Goal: Task Accomplishment & Management: Use online tool/utility

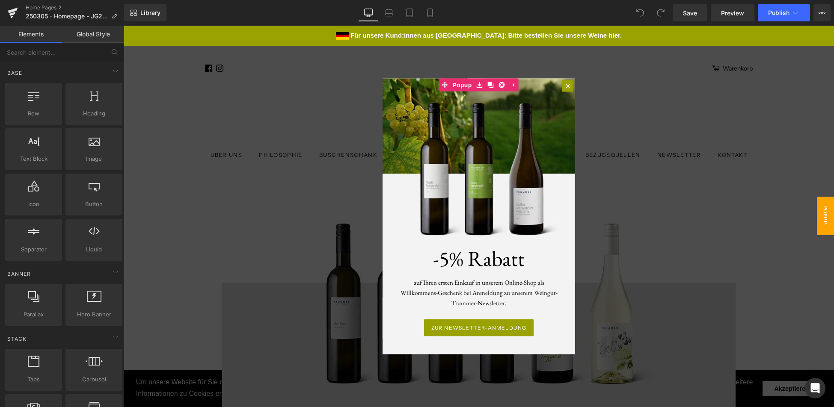
click at [624, 81] on div at bounding box center [479, 217] width 711 height 382
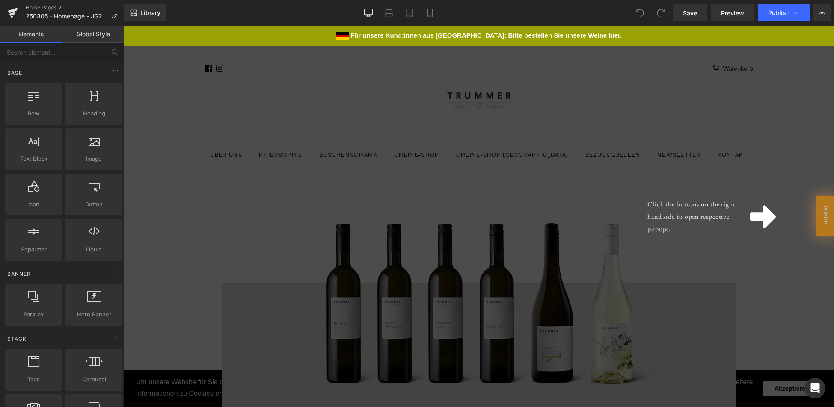
click at [580, 87] on div "Click the buttons on the right hand side to open respective popups." at bounding box center [479, 217] width 711 height 382
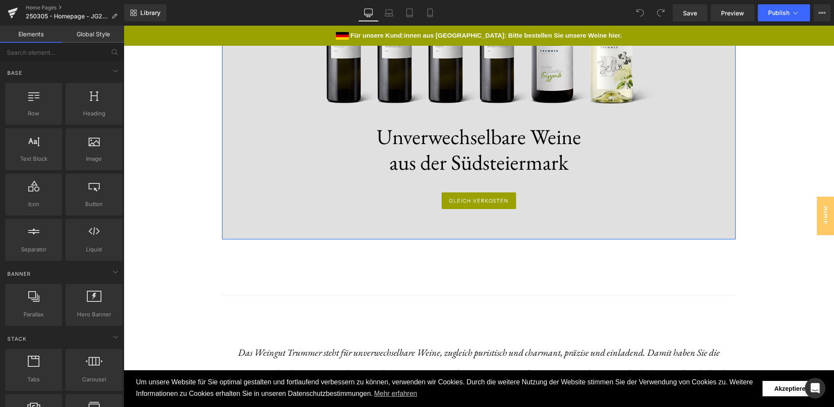
scroll to position [21, 0]
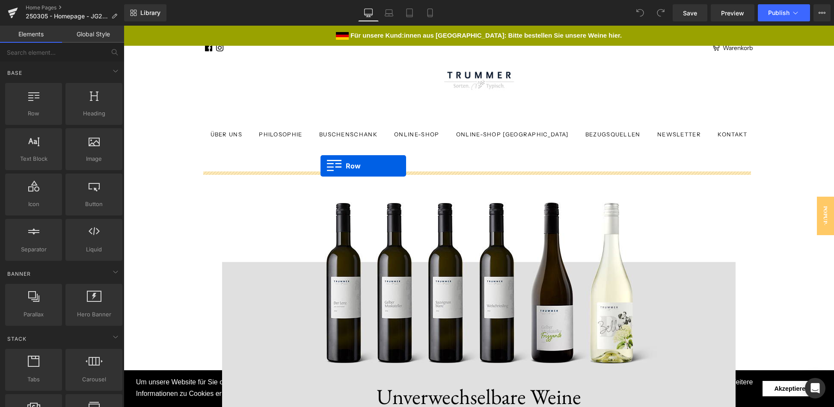
drag, startPoint x: 161, startPoint y: 137, endPoint x: 320, endPoint y: 169, distance: 162.4
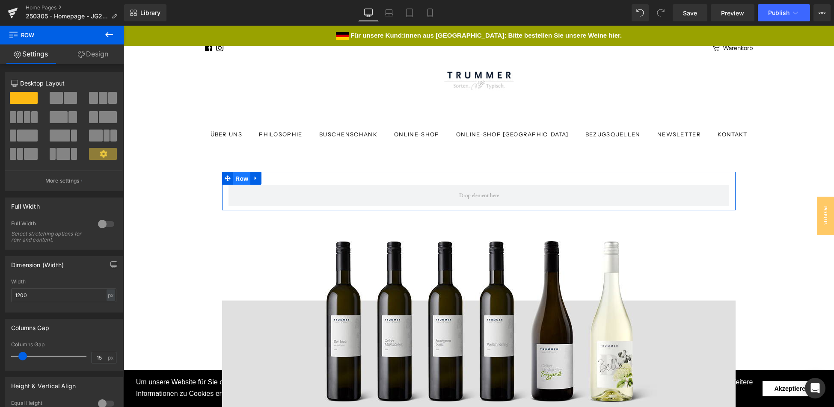
click at [237, 178] on span "Row" at bounding box center [241, 178] width 17 height 13
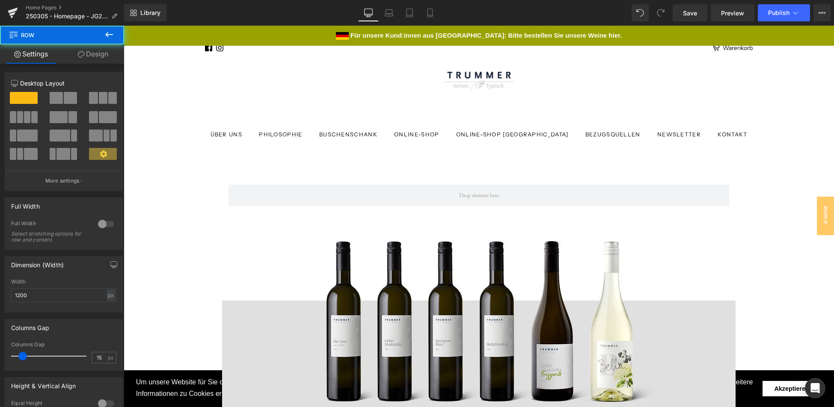
click at [209, 141] on ul "Über uns Philosophie Buschenschank Online-Shop Online-Shop [GEOGRAPHIC_DATA] Be…" at bounding box center [479, 134] width 548 height 15
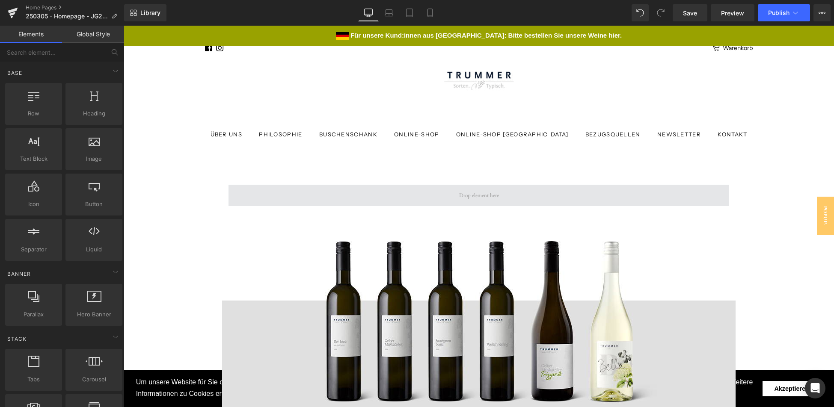
click at [453, 202] on span at bounding box center [479, 195] width 501 height 21
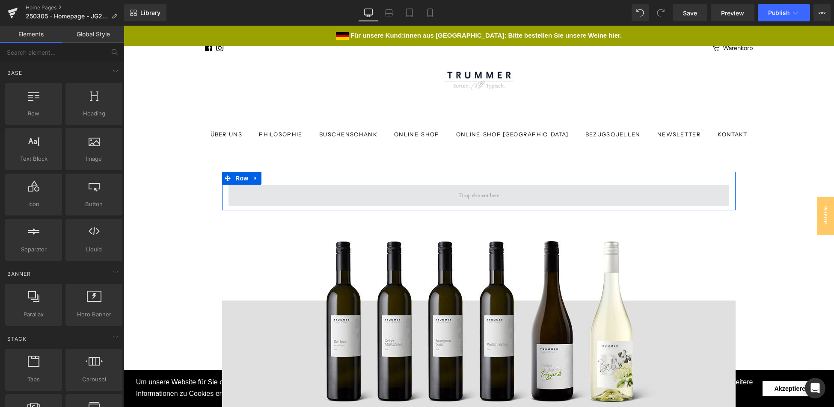
click at [483, 197] on span at bounding box center [479, 196] width 46 height 14
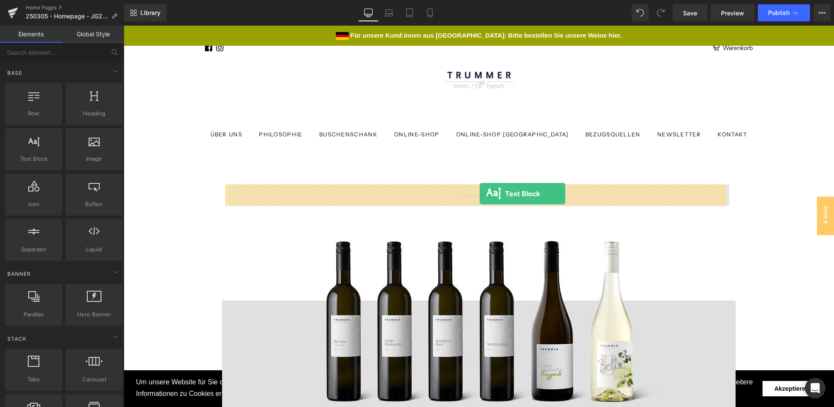
drag, startPoint x: 159, startPoint y: 177, endPoint x: 480, endPoint y: 194, distance: 321.0
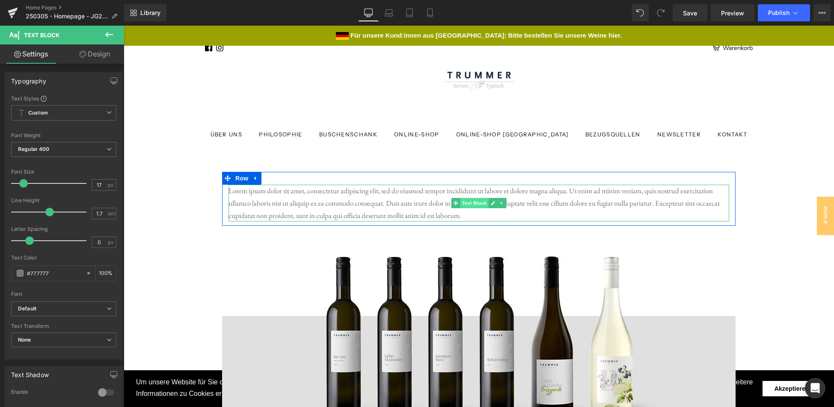
click at [476, 204] on span "Text Block" at bounding box center [474, 203] width 28 height 10
click at [405, 203] on p "Lorem ipsum dolor sit amet, consectetur adipiscing elit, sed do eiusmod tempor …" at bounding box center [479, 203] width 501 height 37
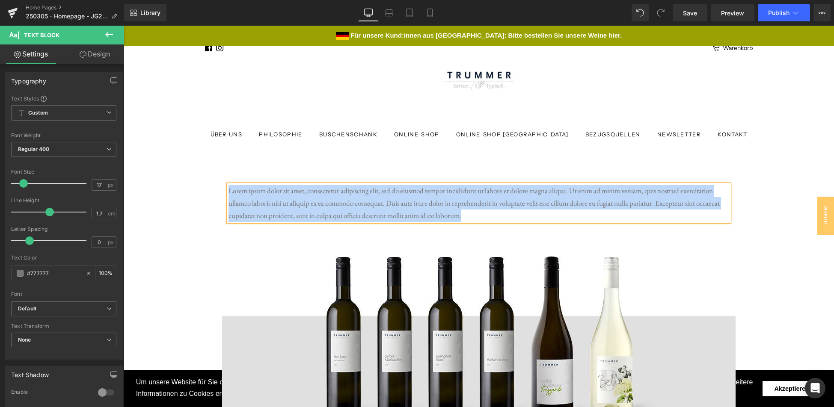
paste div
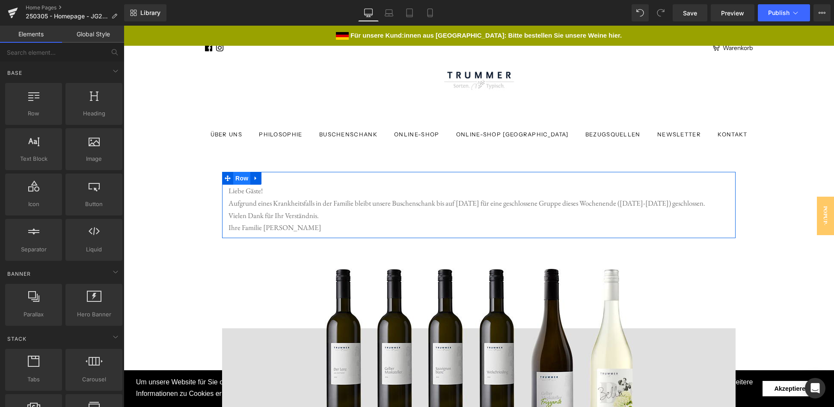
click at [235, 176] on span "Row" at bounding box center [241, 178] width 17 height 13
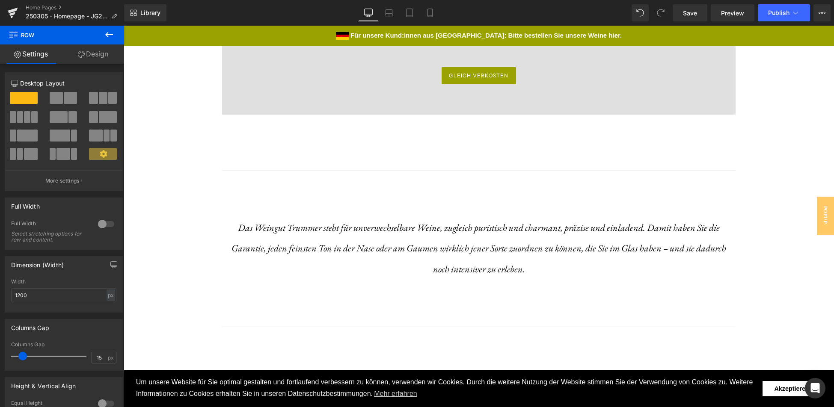
scroll to position [0, 0]
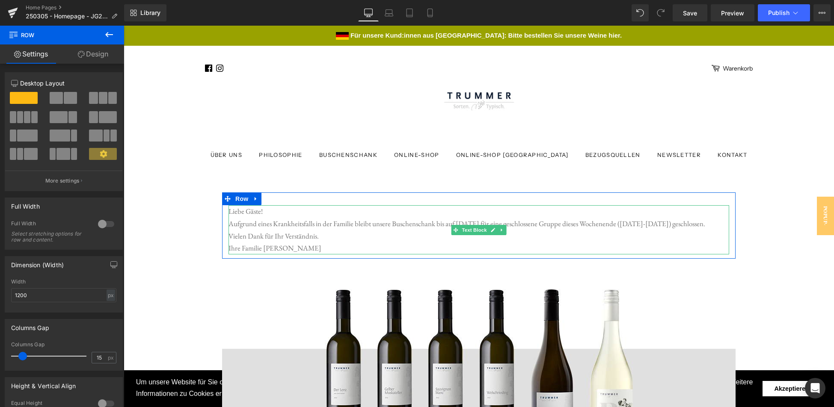
click at [247, 212] on div "Liebe Gäste! Aufgrund eines Krankheitsfalls in der Familie bleibt unsere Busche…" at bounding box center [479, 230] width 501 height 50
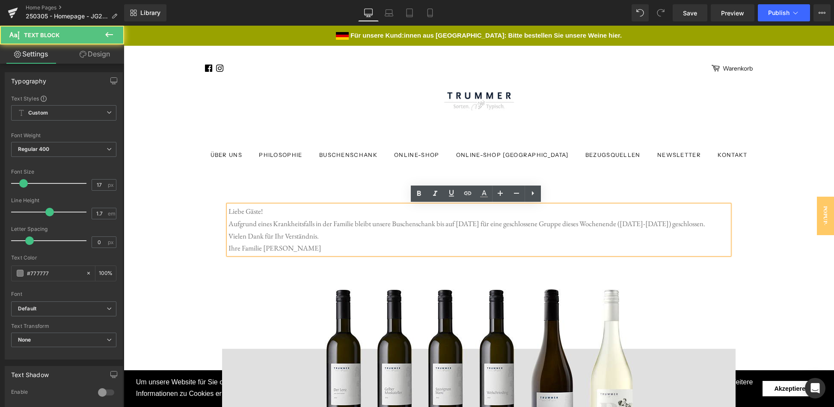
click at [242, 195] on div "Liebe Gäste! Aufgrund eines Krankheitsfalls in der Familie bleibt unsere Busche…" at bounding box center [479, 226] width 514 height 67
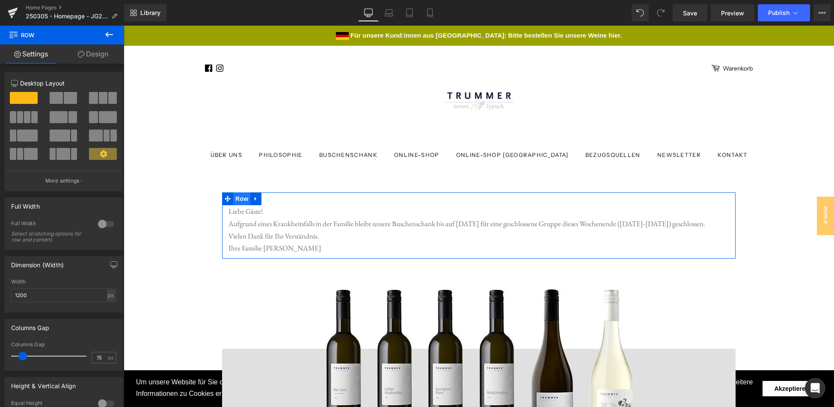
click at [240, 199] on span "Row" at bounding box center [241, 199] width 17 height 13
click at [99, 62] on link "Design" at bounding box center [93, 54] width 62 height 19
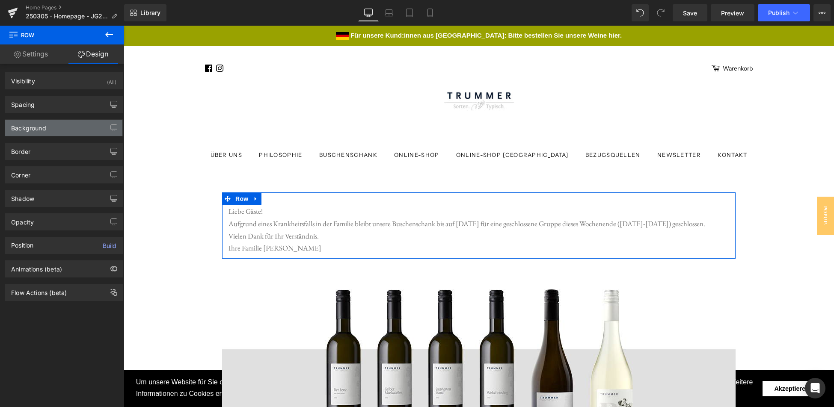
click at [59, 128] on div "Background" at bounding box center [63, 128] width 117 height 16
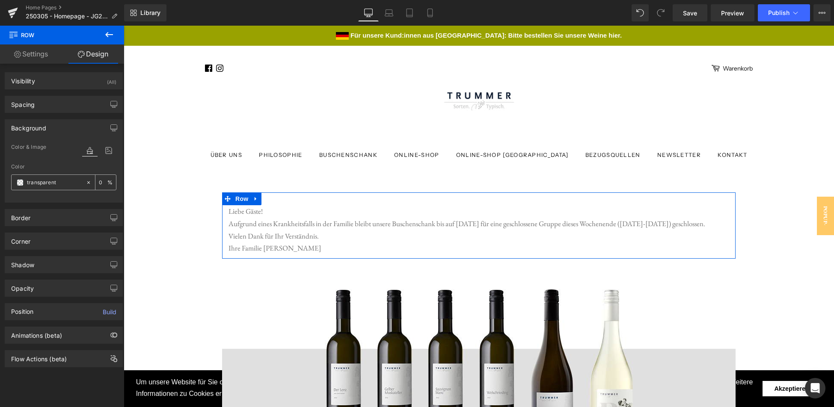
click at [21, 182] on span at bounding box center [20, 182] width 7 height 7
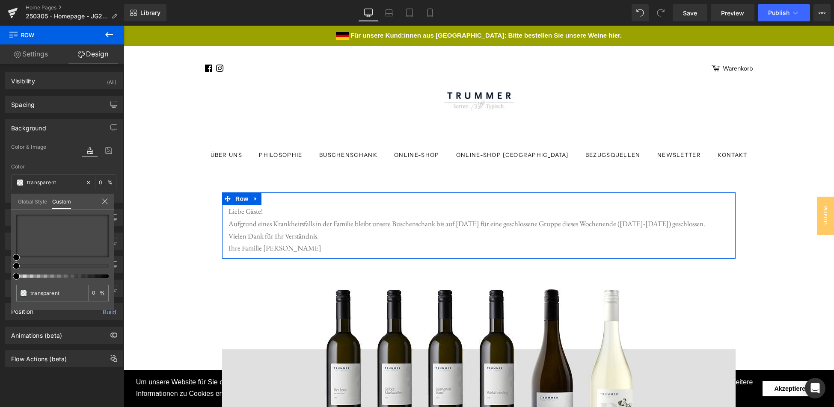
type input "#000000"
type input "64"
type input "#000000"
type input "64"
click at [72, 277] on div at bounding box center [59, 276] width 92 height 3
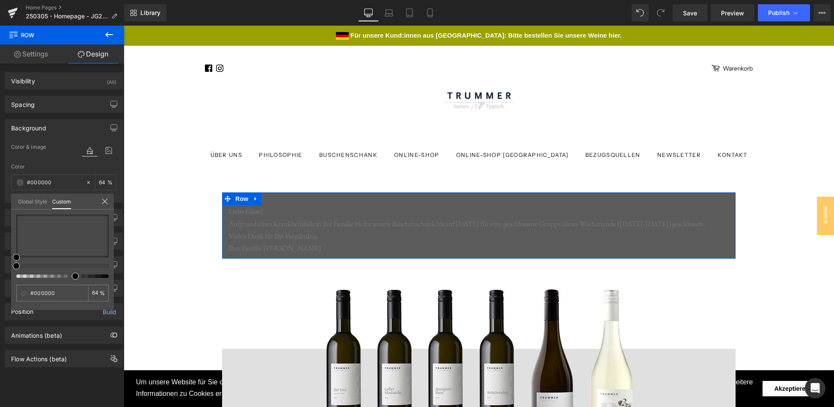
type input "67"
type input "64"
type input "59"
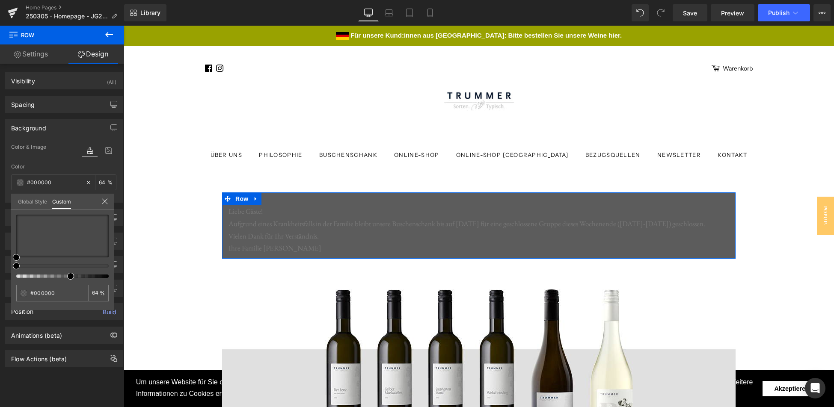
type input "59"
type input "55"
type input "52"
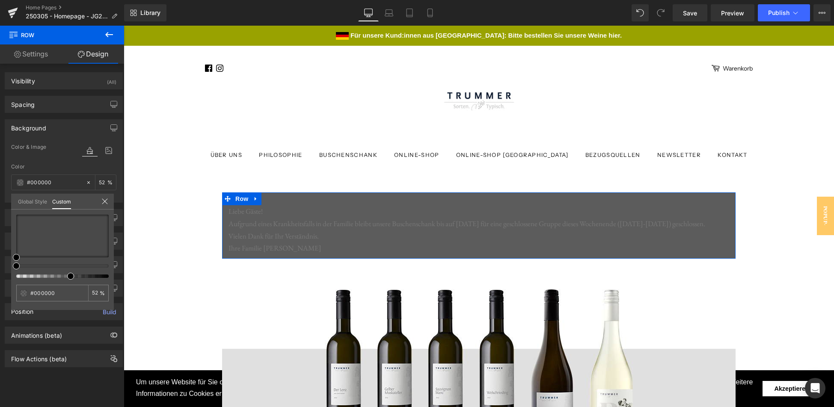
type input "48"
type input "45"
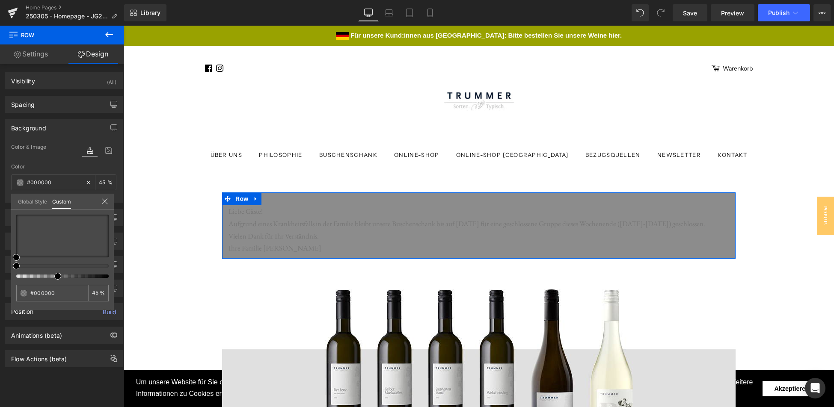
type input "44"
type input "43"
type input "42"
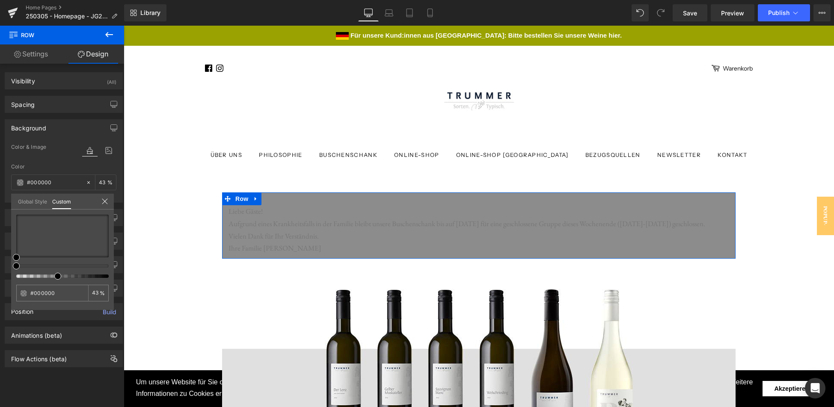
type input "42"
type input "41"
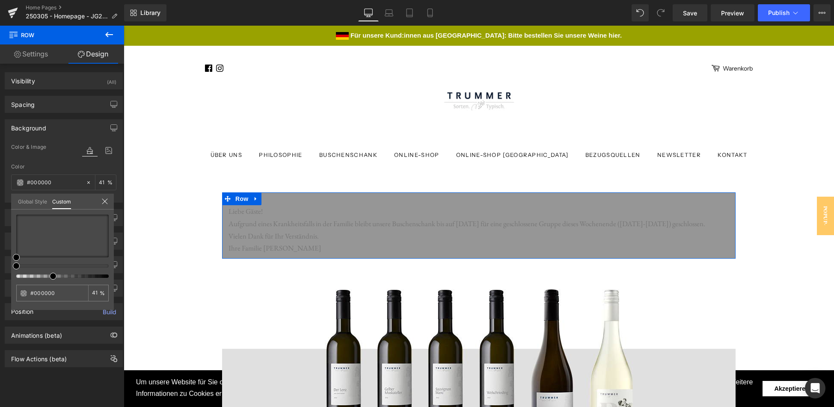
type input "40"
type input "39"
type input "40"
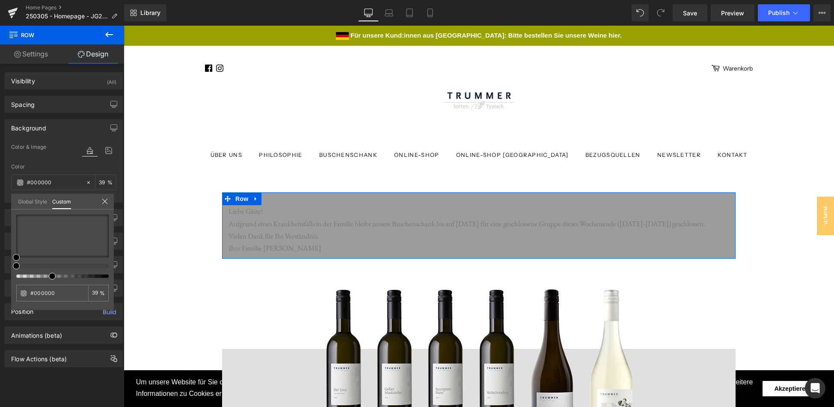
type input "40"
drag, startPoint x: 72, startPoint y: 277, endPoint x: 47, endPoint y: 278, distance: 25.3
click at [47, 278] on div "#000000 40 %" at bounding box center [62, 262] width 103 height 95
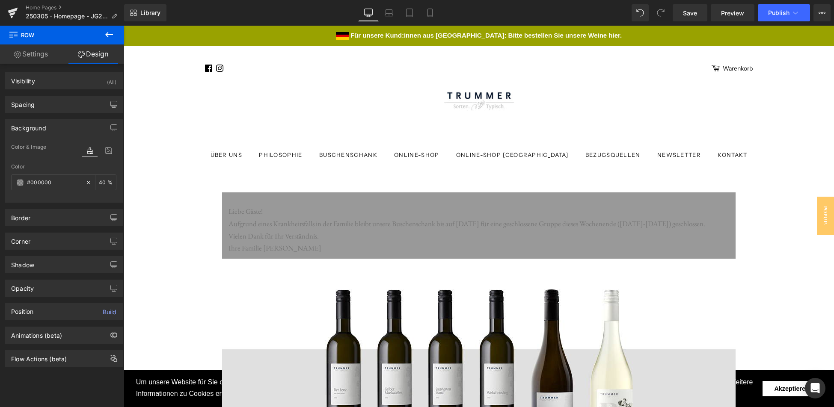
click at [236, 200] on span "Row" at bounding box center [241, 199] width 17 height 13
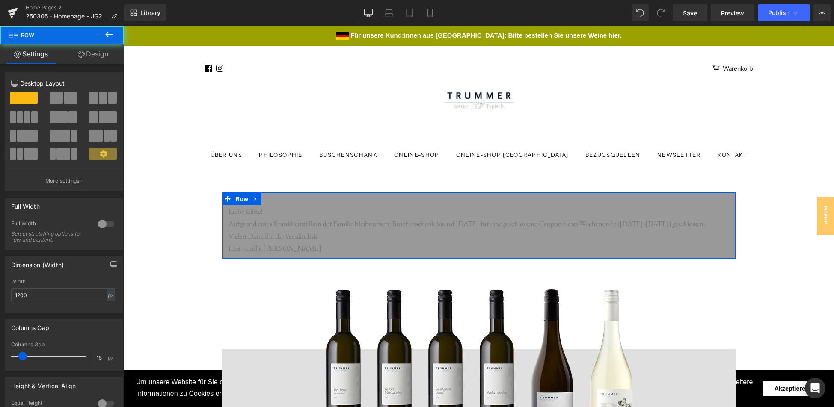
click at [93, 52] on link "Design" at bounding box center [93, 54] width 62 height 19
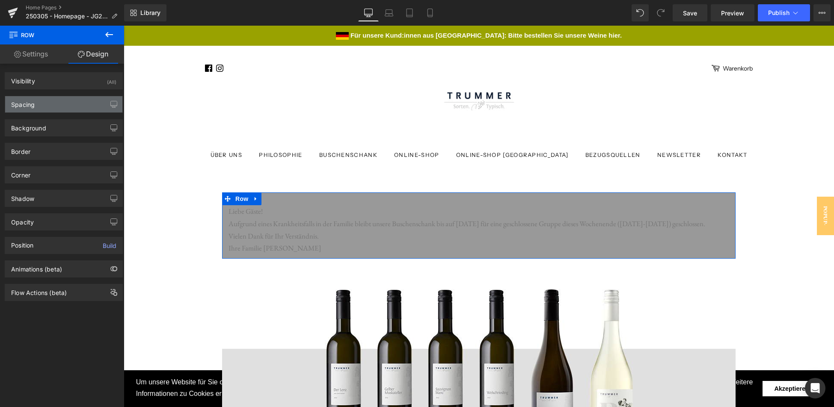
click at [41, 106] on div "Spacing" at bounding box center [63, 104] width 117 height 16
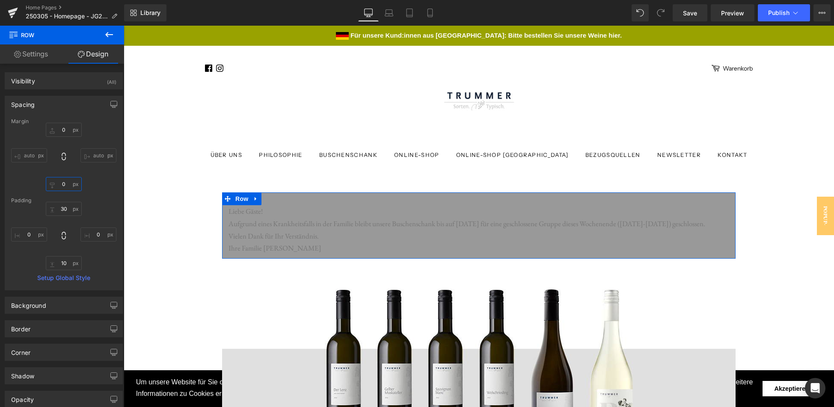
click at [61, 184] on input "0" at bounding box center [64, 184] width 36 height 14
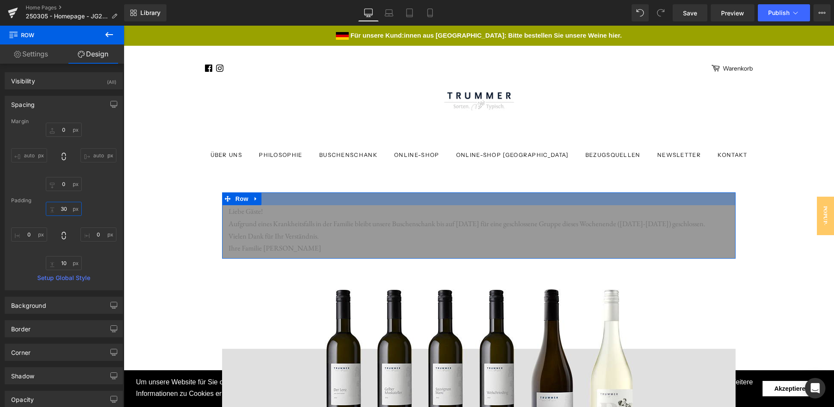
click at [64, 211] on input "30" at bounding box center [64, 209] width 36 height 14
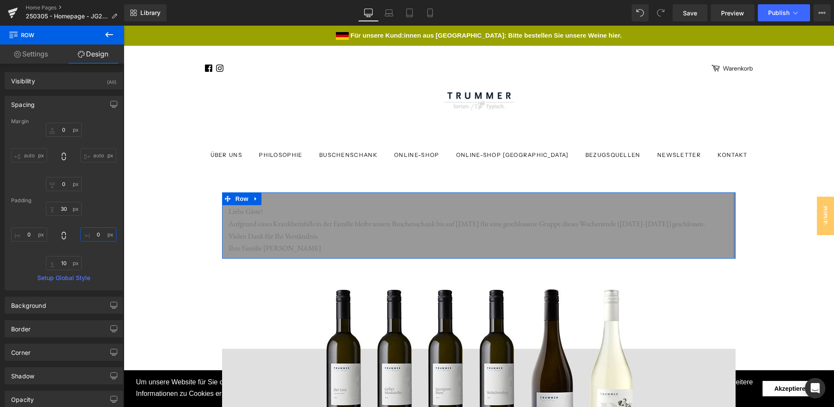
click at [92, 238] on input "0" at bounding box center [98, 235] width 36 height 14
type input "30"
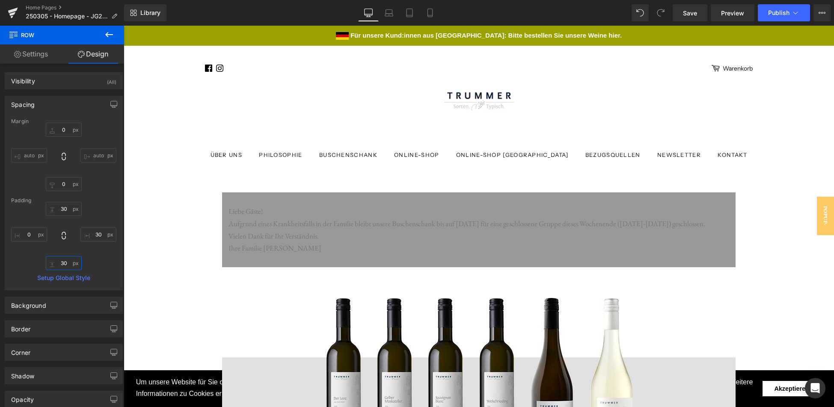
type input "30"
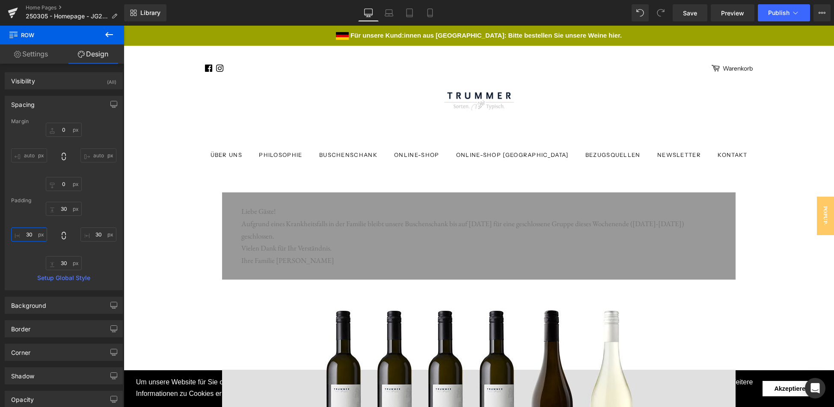
type input "30"
click at [331, 230] on div "Liebe Gäste! Aufgrund eines Krankheitsfalls in der Familie bleibt unsere Busche…" at bounding box center [478, 236] width 475 height 62
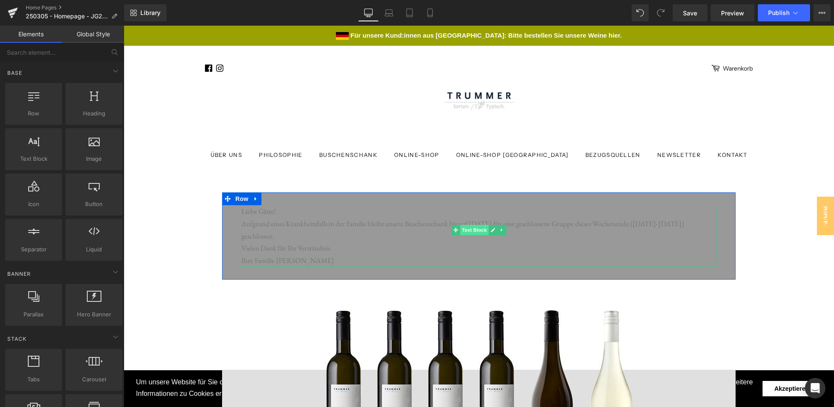
click at [465, 229] on span "Text Block" at bounding box center [474, 230] width 28 height 10
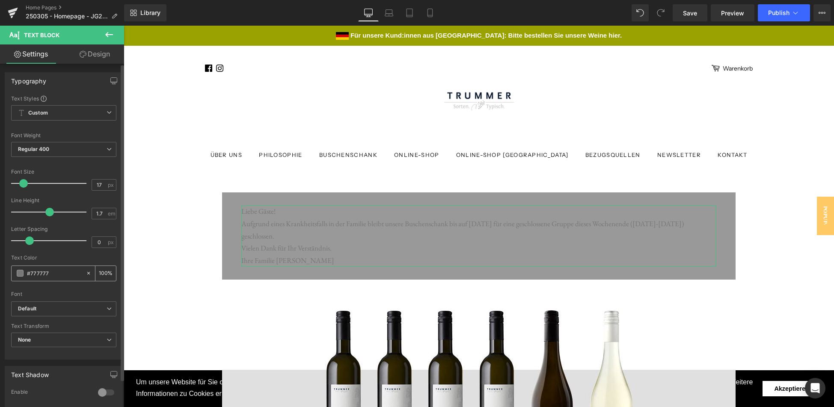
click at [19, 276] on span at bounding box center [20, 273] width 7 height 7
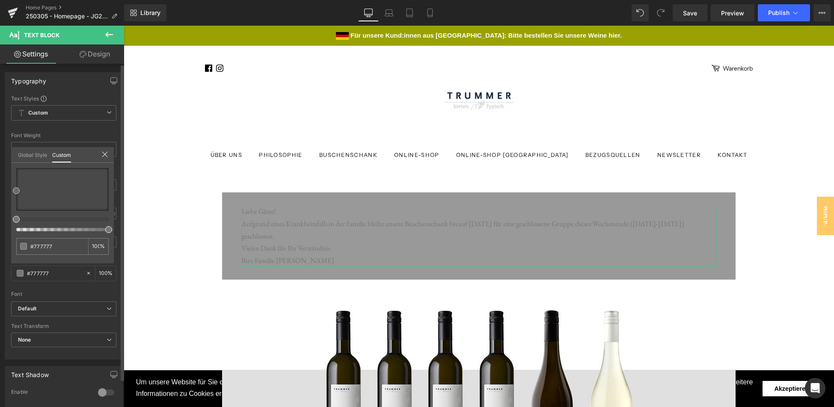
type input "#8c6868"
type input "#9b7878"
type input "#ded8d8"
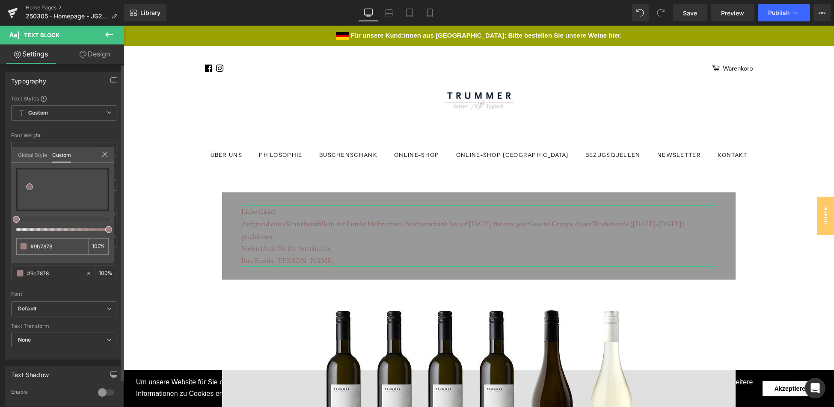
type input "#ded8d8"
type input "#ffffff"
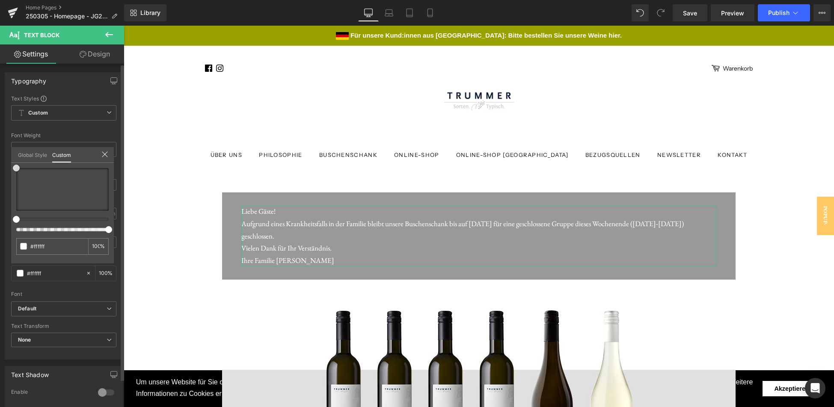
drag, startPoint x: 30, startPoint y: 187, endPoint x: 10, endPoint y: 163, distance: 30.8
click at [10, 163] on div "Typography Text Styles Custom Custom Setup Global Style Custom Setup Global Sty…" at bounding box center [64, 213] width 128 height 294
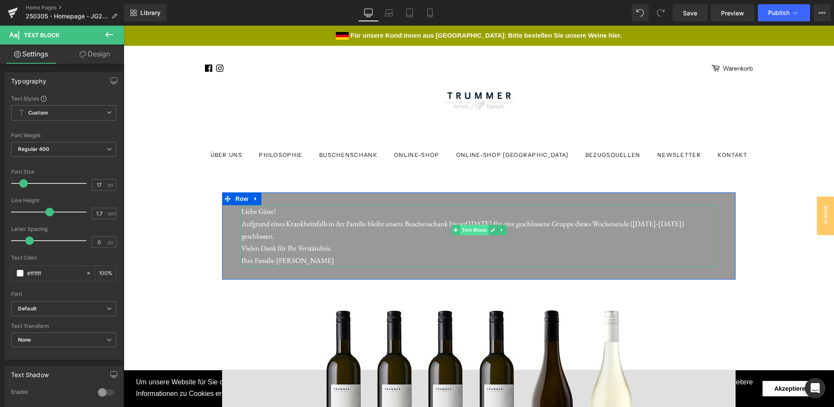
click at [471, 229] on span "Text Block" at bounding box center [474, 230] width 28 height 10
click at [377, 231] on div "Liebe Gäste! Aufgrund eines Krankheitsfalls in der Familie bleibt unsere Busche…" at bounding box center [478, 236] width 475 height 62
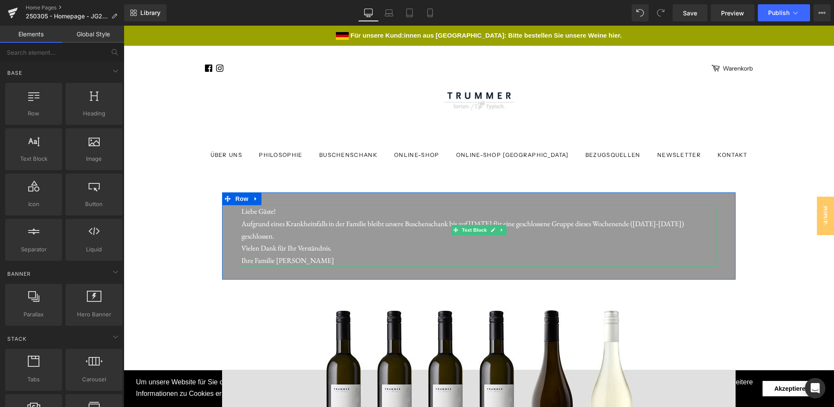
click at [335, 237] on div "Liebe Gäste! Aufgrund eines Krankheitsfalls in der Familie bleibt unsere Busche…" at bounding box center [478, 236] width 475 height 62
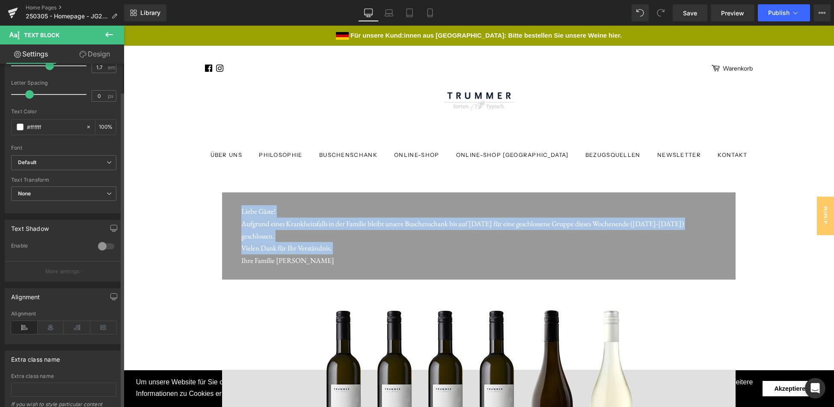
scroll to position [162, 0]
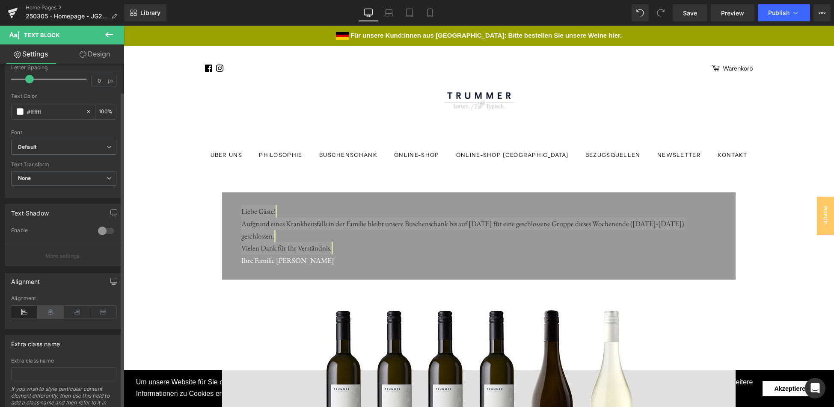
click at [50, 314] on icon at bounding box center [51, 312] width 27 height 13
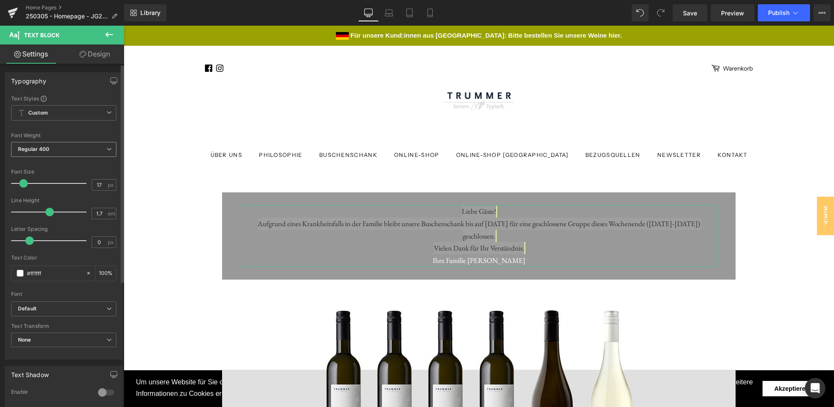
click at [67, 151] on span "Regular 400" at bounding box center [63, 149] width 105 height 15
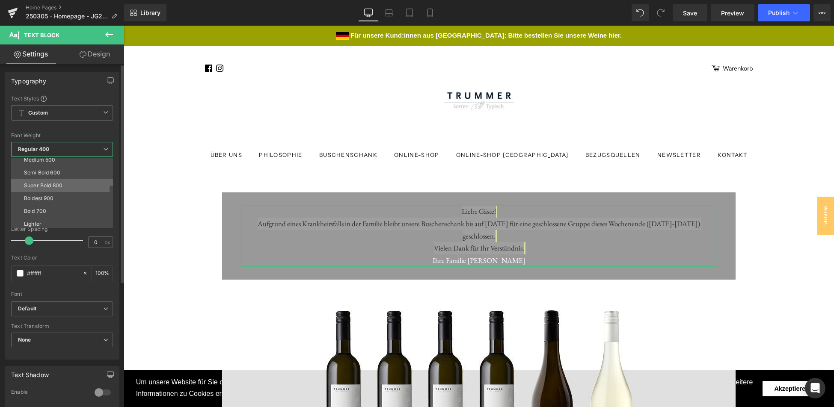
scroll to position [45, 0]
click at [50, 219] on li "Bold 700" at bounding box center [64, 222] width 106 height 13
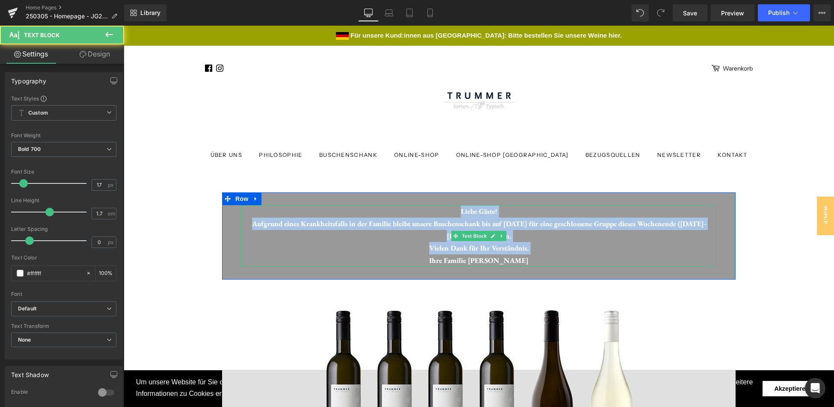
click at [562, 244] on div "Liebe Gäste! Aufgrund eines Krankheitsfalls in der Familie bleibt unsere Busche…" at bounding box center [478, 236] width 475 height 62
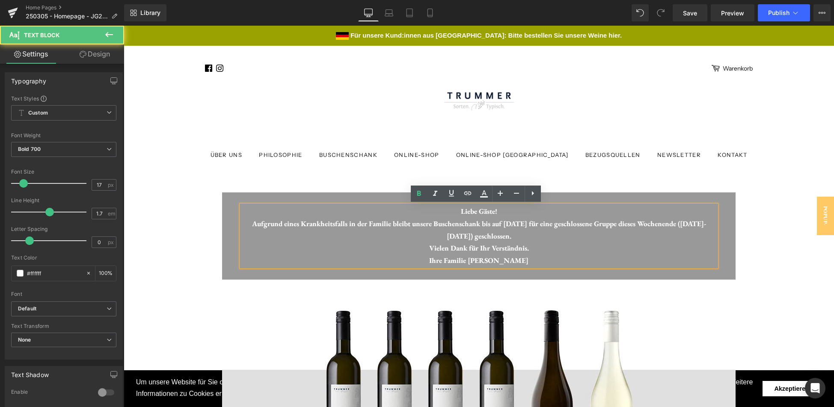
click at [541, 235] on div "Liebe Gäste! Aufgrund eines Krankheitsfalls in der Familie bleibt unsere Busche…" at bounding box center [478, 236] width 475 height 62
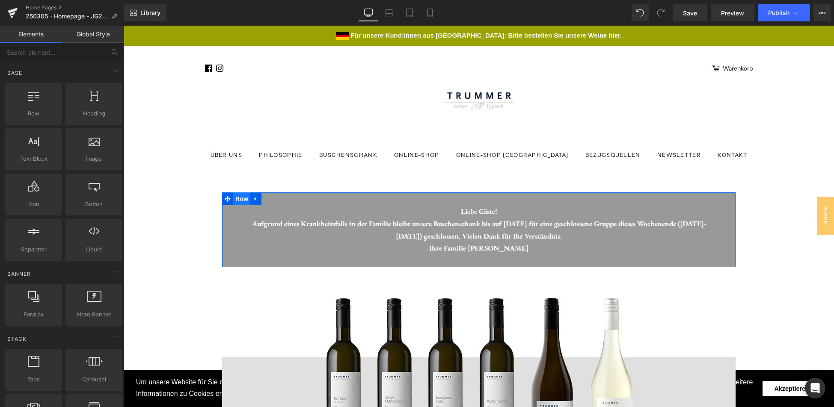
click at [233, 200] on span "Row" at bounding box center [241, 199] width 17 height 13
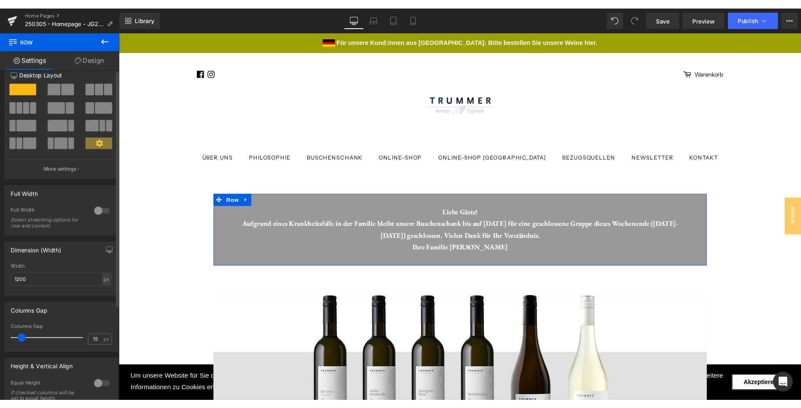
scroll to position [0, 0]
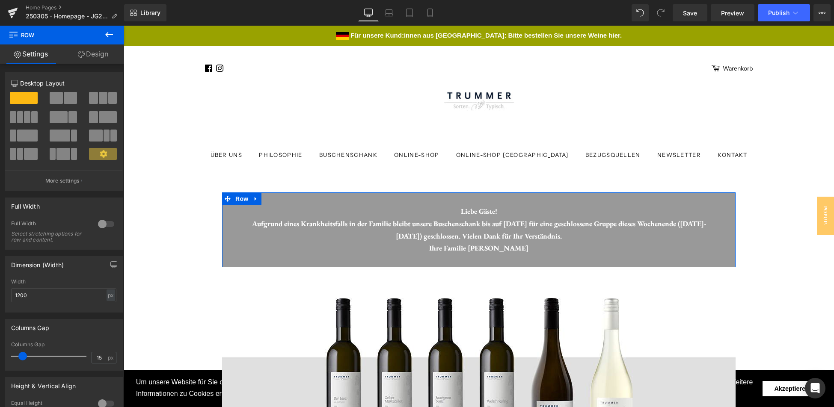
click at [99, 51] on link "Design" at bounding box center [93, 54] width 62 height 19
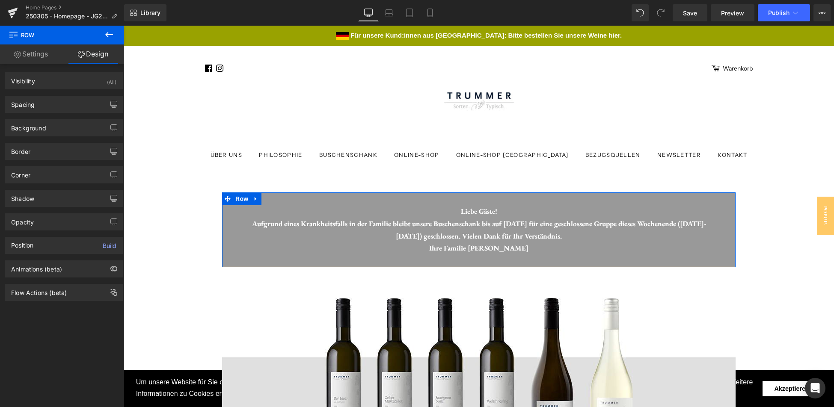
type input "#000000"
click at [34, 130] on div "Background" at bounding box center [28, 126] width 35 height 12
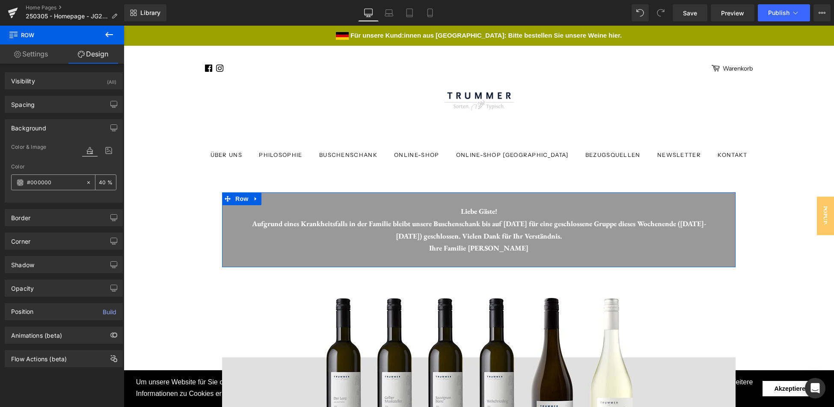
click at [27, 181] on input "#000000" at bounding box center [54, 182] width 55 height 9
click at [21, 183] on span at bounding box center [20, 182] width 7 height 7
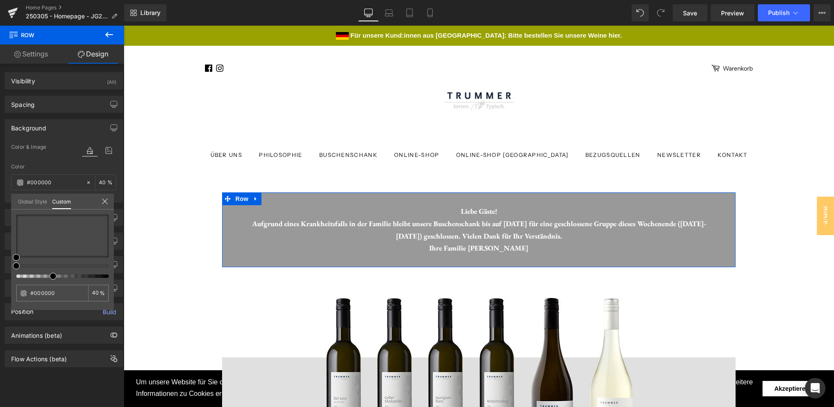
type input "43"
type input "46"
type input "51"
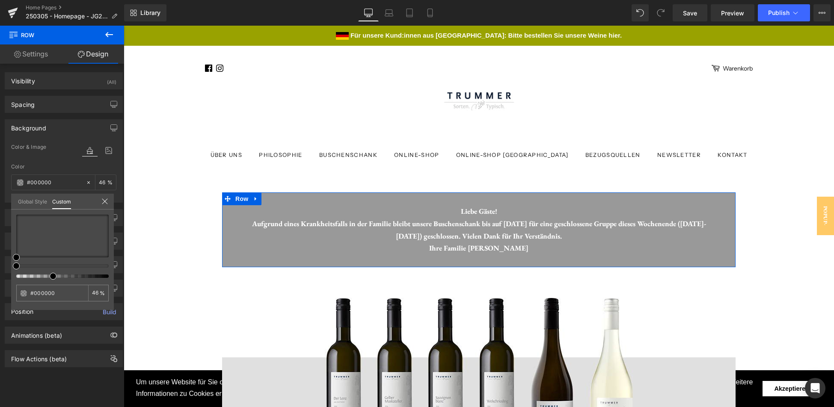
type input "51"
type input "56"
type input "58"
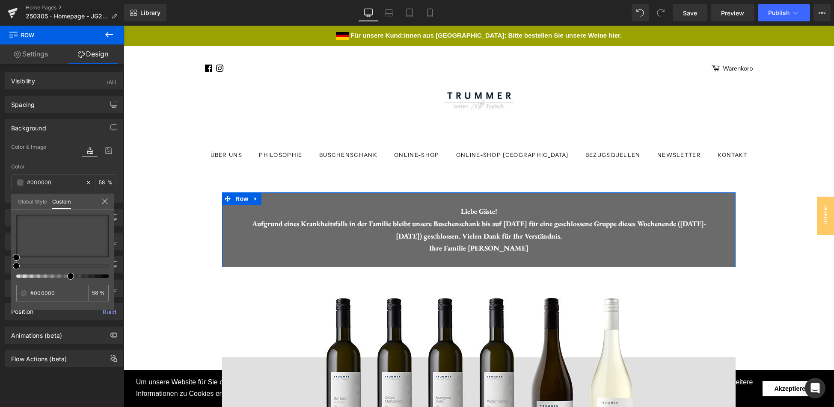
type input "60"
type input "61"
type input "62"
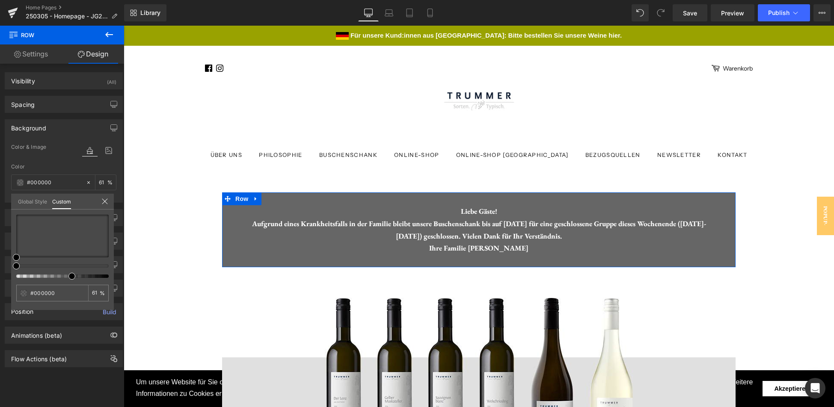
type input "62"
type input "63"
type input "65"
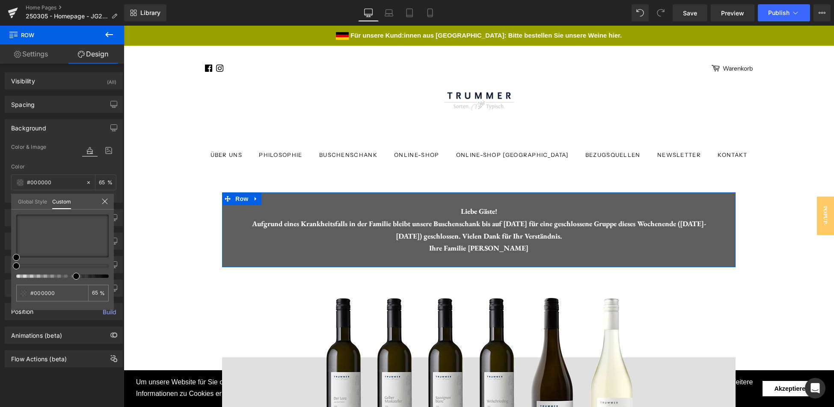
type input "66"
type input "67"
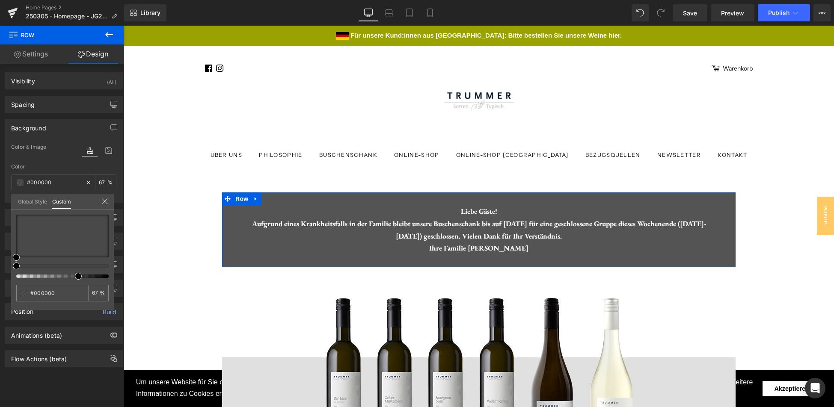
drag, startPoint x: 55, startPoint y: 279, endPoint x: 77, endPoint y: 277, distance: 22.4
click at [77, 277] on span at bounding box center [78, 276] width 7 height 7
type input "70"
type input "69"
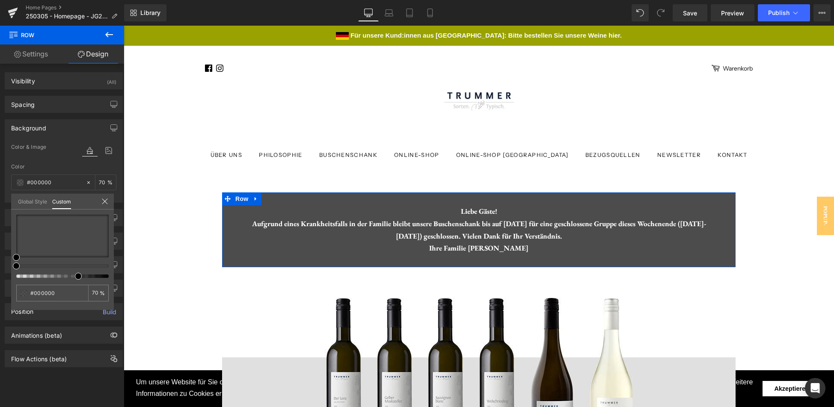
type input "69"
type input "68"
type input "67"
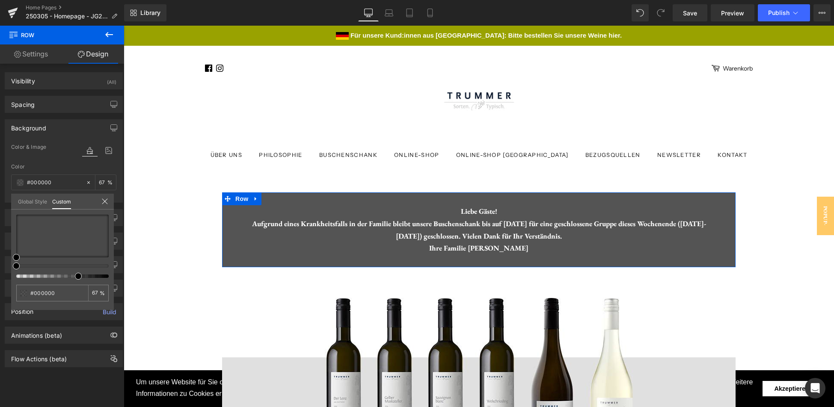
type input "68"
type input "69"
type input "68"
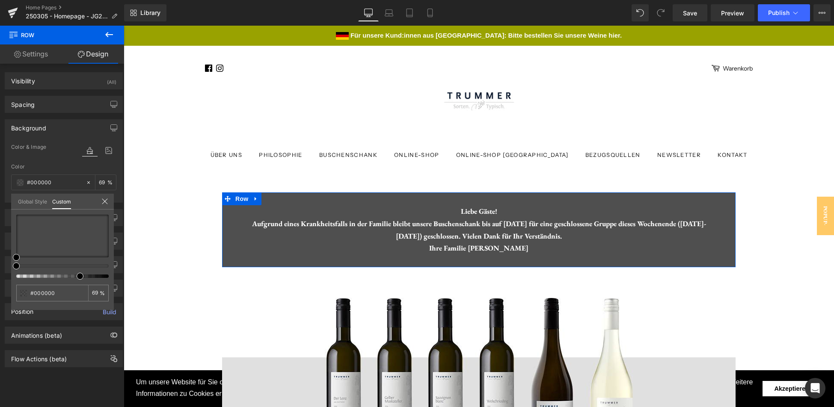
type input "68"
type input "67"
type input "66"
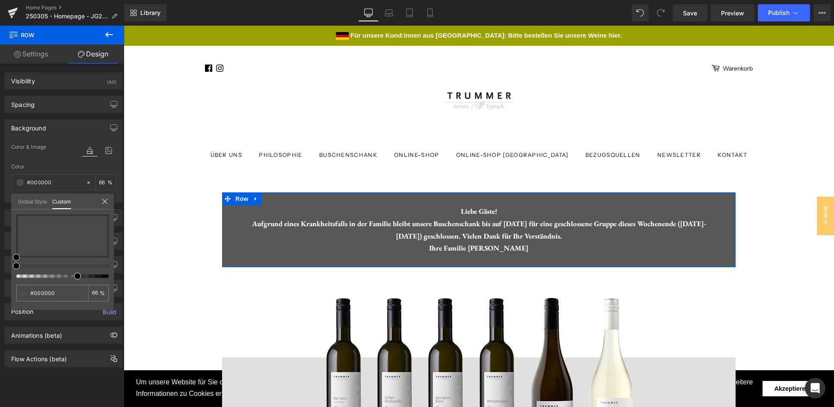
type input "67"
click at [74, 277] on div at bounding box center [59, 276] width 92 height 3
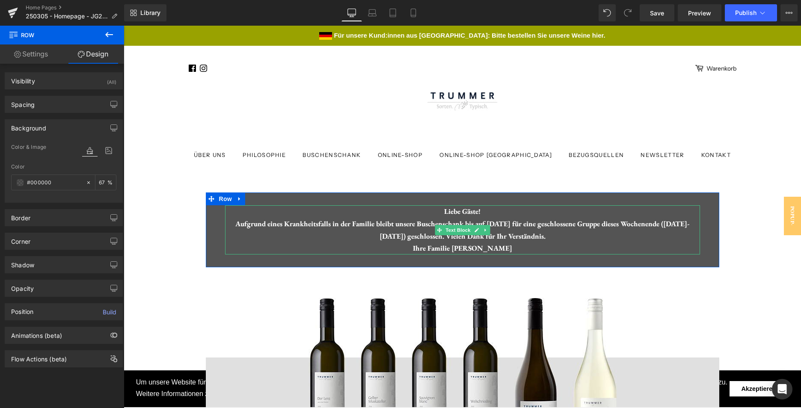
click at [547, 241] on div "Liebe Gäste! Aufgrund eines Krankheitsfalls in der Familie bleibt unsere Busche…" at bounding box center [462, 230] width 475 height 50
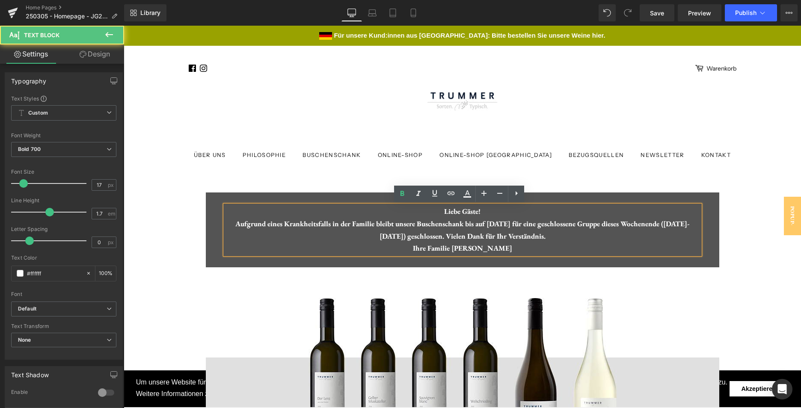
click at [454, 224] on div "Liebe Gäste! Aufgrund eines Krankheitsfalls in der Familie bleibt unsere Busche…" at bounding box center [462, 230] width 475 height 50
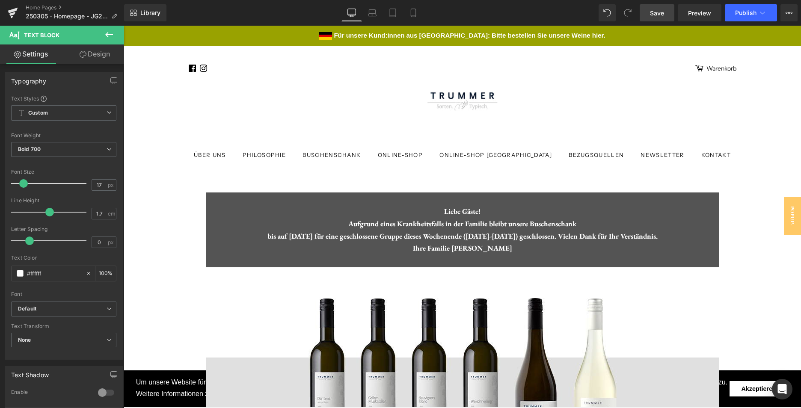
click at [663, 15] on span "Save" at bounding box center [657, 13] width 14 height 9
click at [221, 201] on span "Row" at bounding box center [225, 199] width 17 height 13
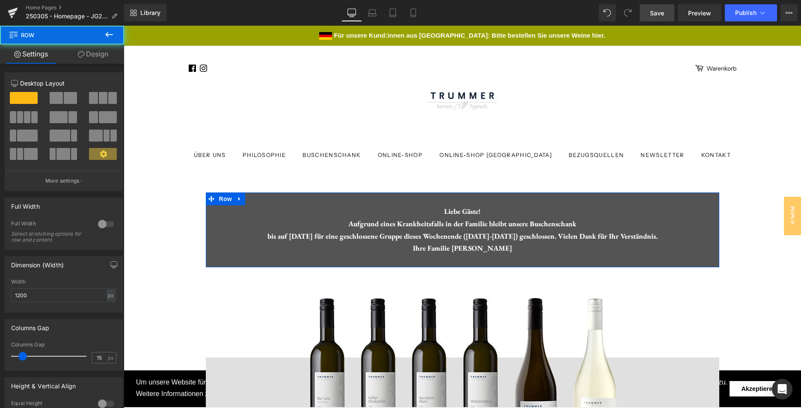
click at [99, 54] on link "Design" at bounding box center [93, 54] width 62 height 19
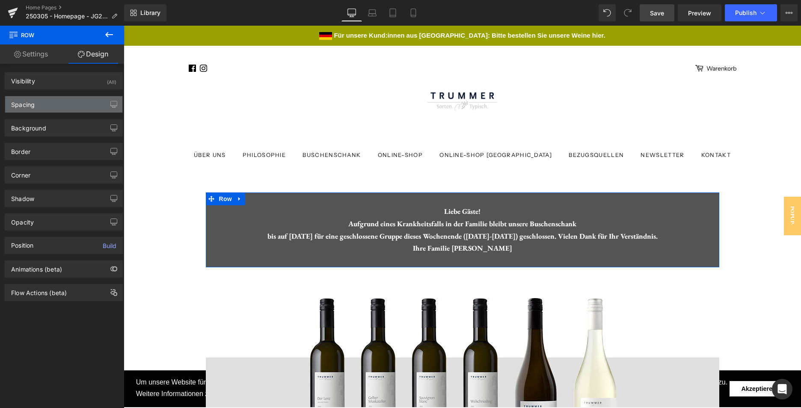
click at [63, 108] on div "Spacing" at bounding box center [63, 104] width 117 height 16
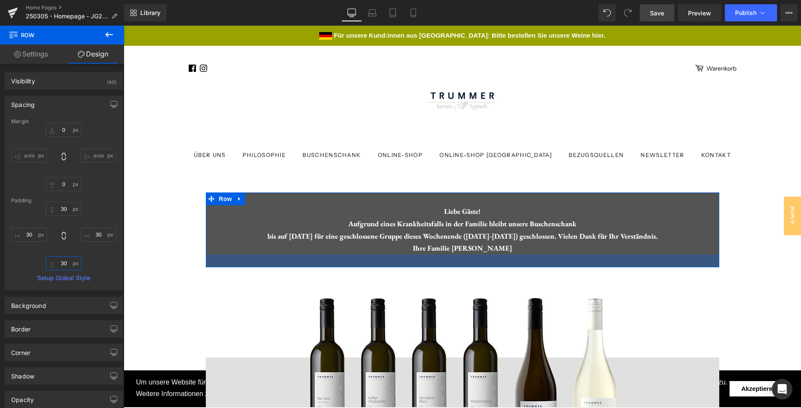
click at [60, 265] on input "30" at bounding box center [64, 263] width 36 height 14
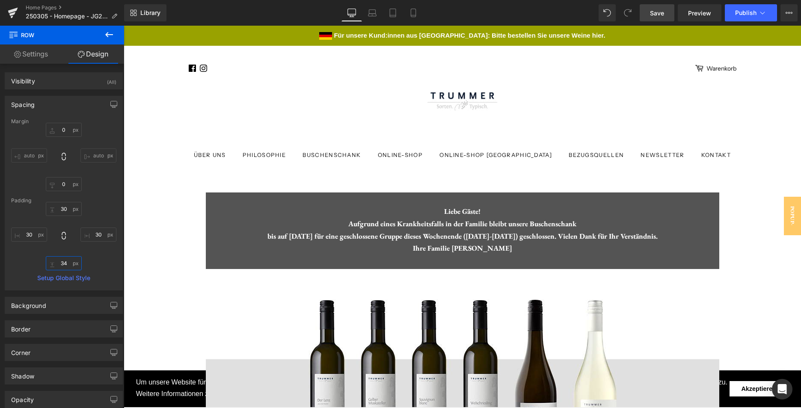
type input "35"
click at [658, 15] on span "Save" at bounding box center [657, 13] width 14 height 9
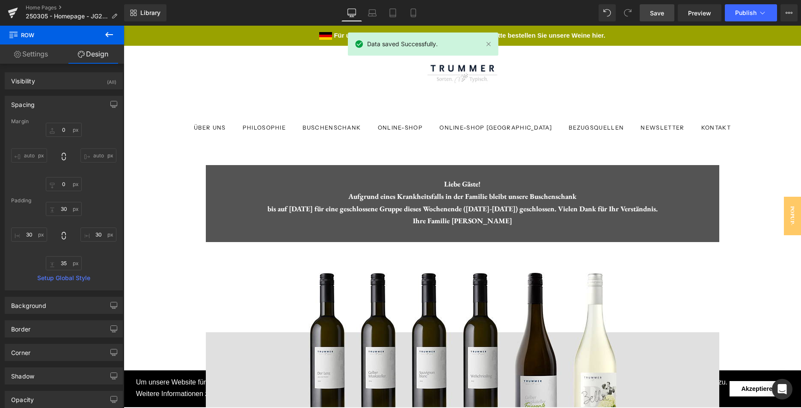
scroll to position [21, 0]
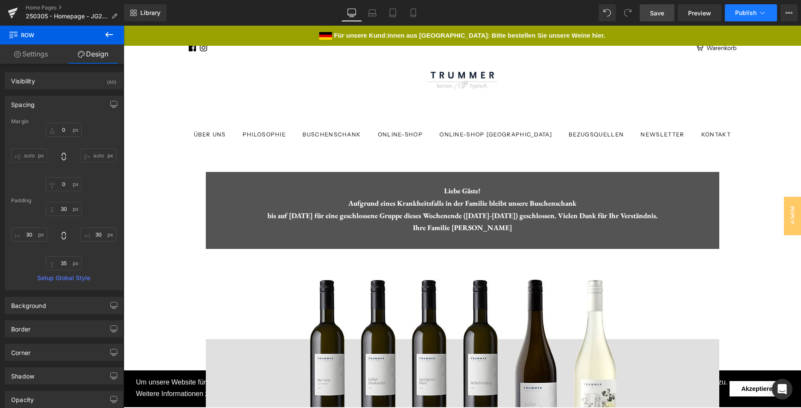
click at [740, 12] on span "Publish" at bounding box center [745, 12] width 21 height 7
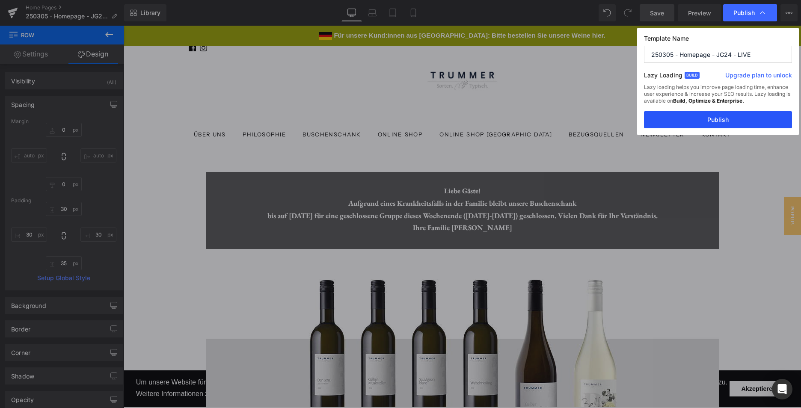
click at [723, 122] on button "Publish" at bounding box center [718, 119] width 148 height 17
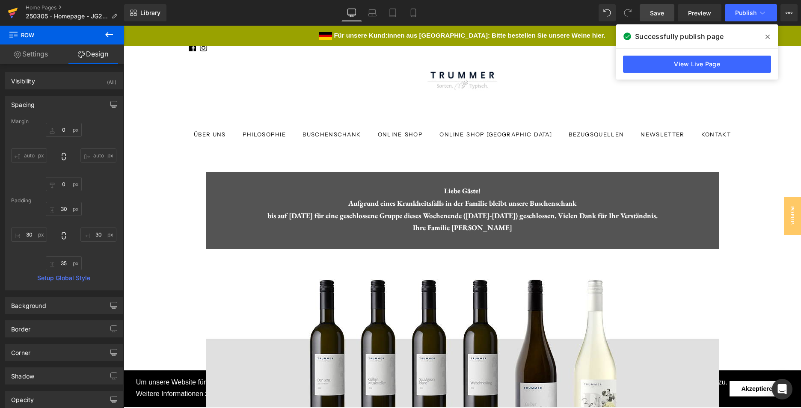
click at [16, 11] on icon at bounding box center [13, 12] width 10 height 21
